Goal: Find specific page/section

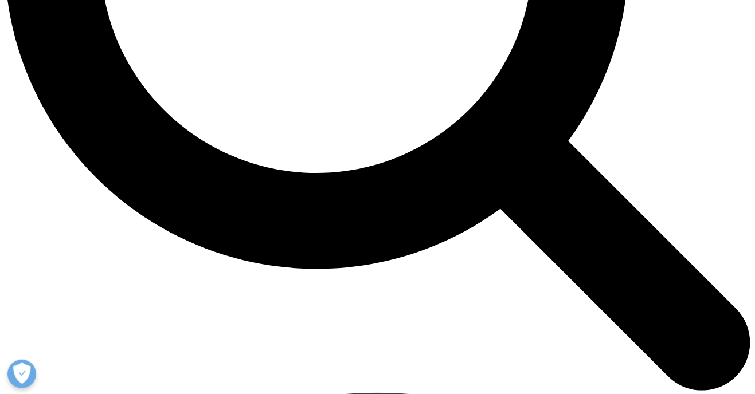
scroll to position [1135, 0]
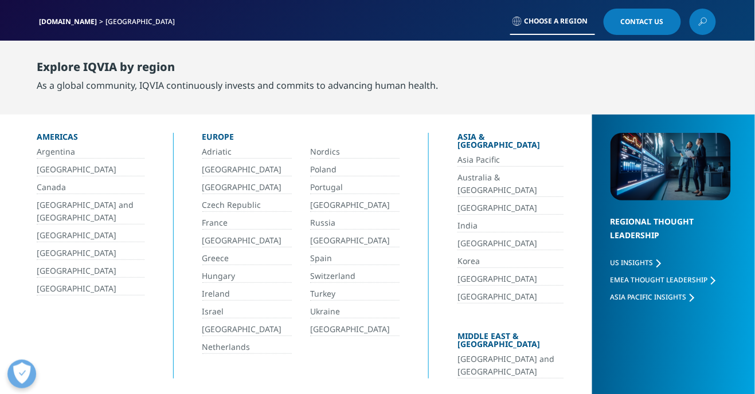
click at [243, 241] on link "[GEOGRAPHIC_DATA]" at bounding box center [246, 240] width 89 height 13
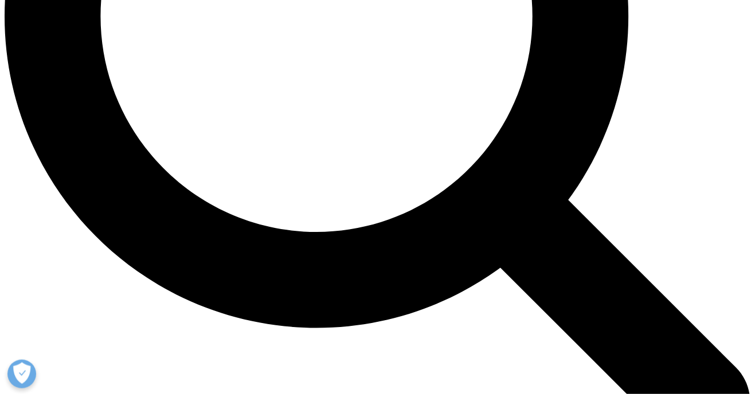
scroll to position [1061, 0]
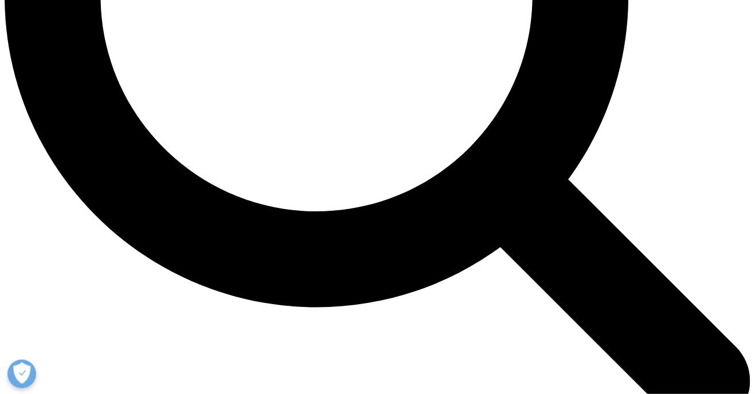
scroll to position [1098, 0]
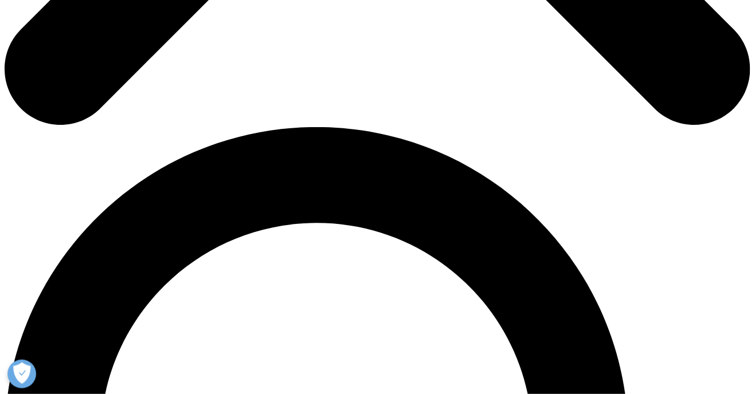
scroll to position [644, 0]
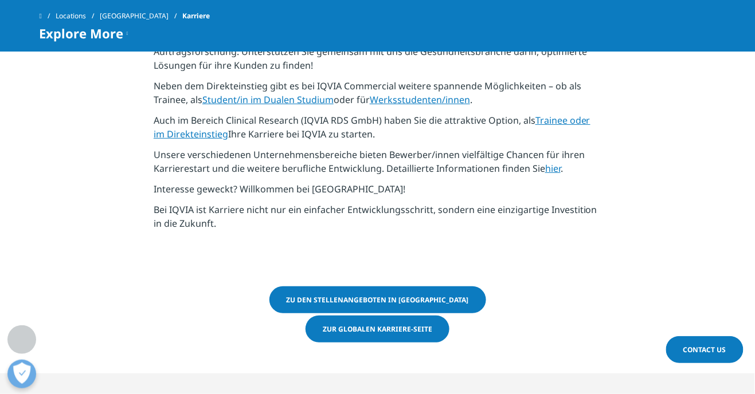
click at [447, 293] on link "Zu den Stellenangeboten in [GEOGRAPHIC_DATA]" at bounding box center [377, 300] width 217 height 27
